Goal: Find specific page/section

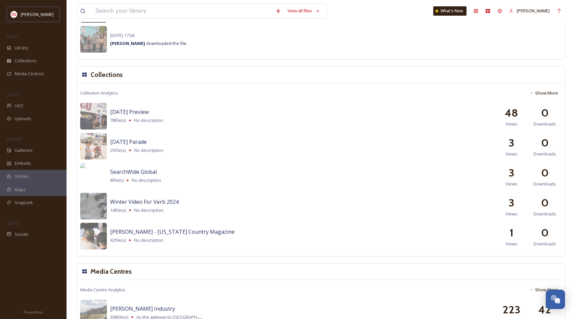
scroll to position [628, 0]
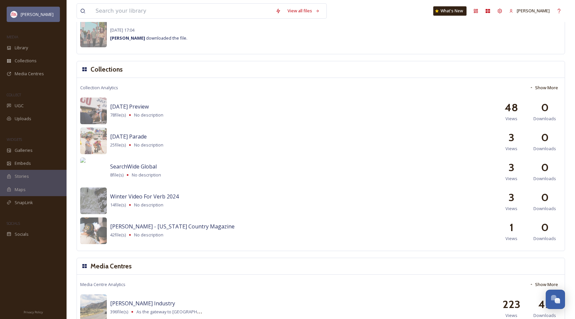
click at [36, 12] on span "[PERSON_NAME]" at bounding box center [37, 14] width 33 height 6
click at [115, 12] on input at bounding box center [182, 11] width 180 height 15
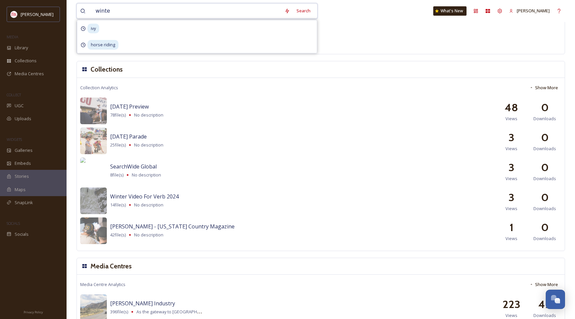
type input "winter"
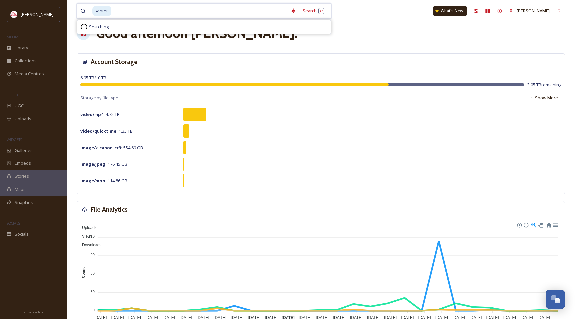
scroll to position [7, 0]
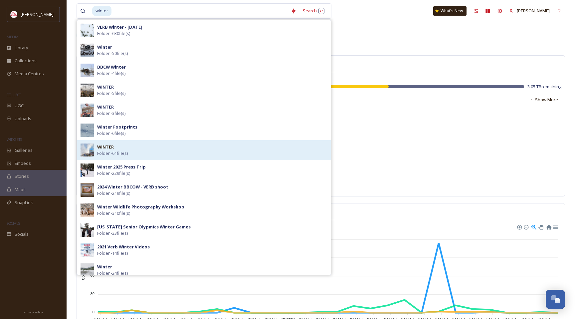
click at [108, 152] on span "Folder - 61 file(s)" at bounding box center [112, 153] width 31 height 6
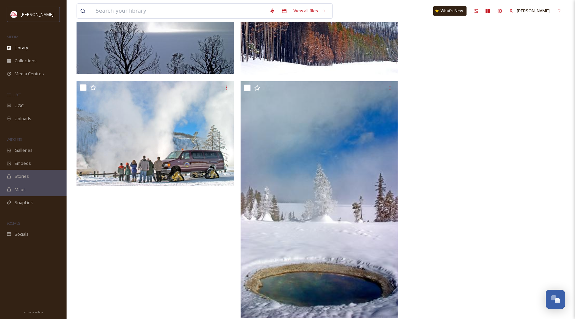
scroll to position [2779, 0]
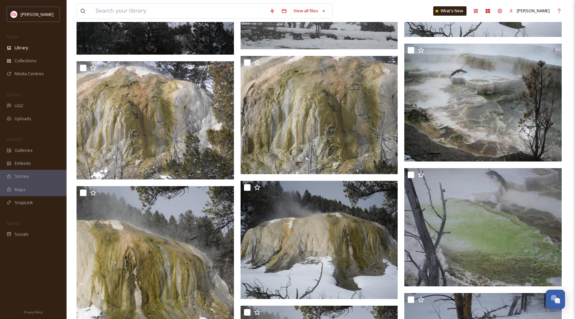
scroll to position [878, 0]
